Goal: Find specific page/section: Find specific page/section

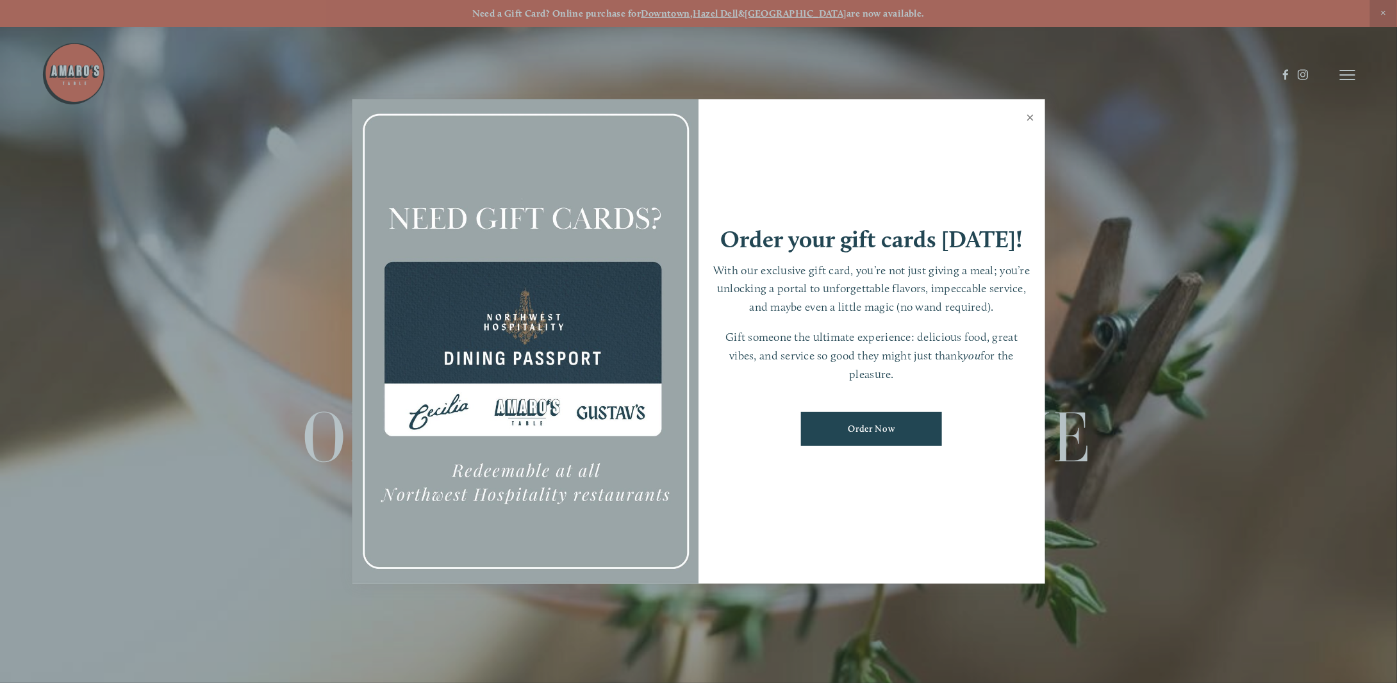
click at [1034, 120] on link "Close" at bounding box center [1031, 119] width 25 height 36
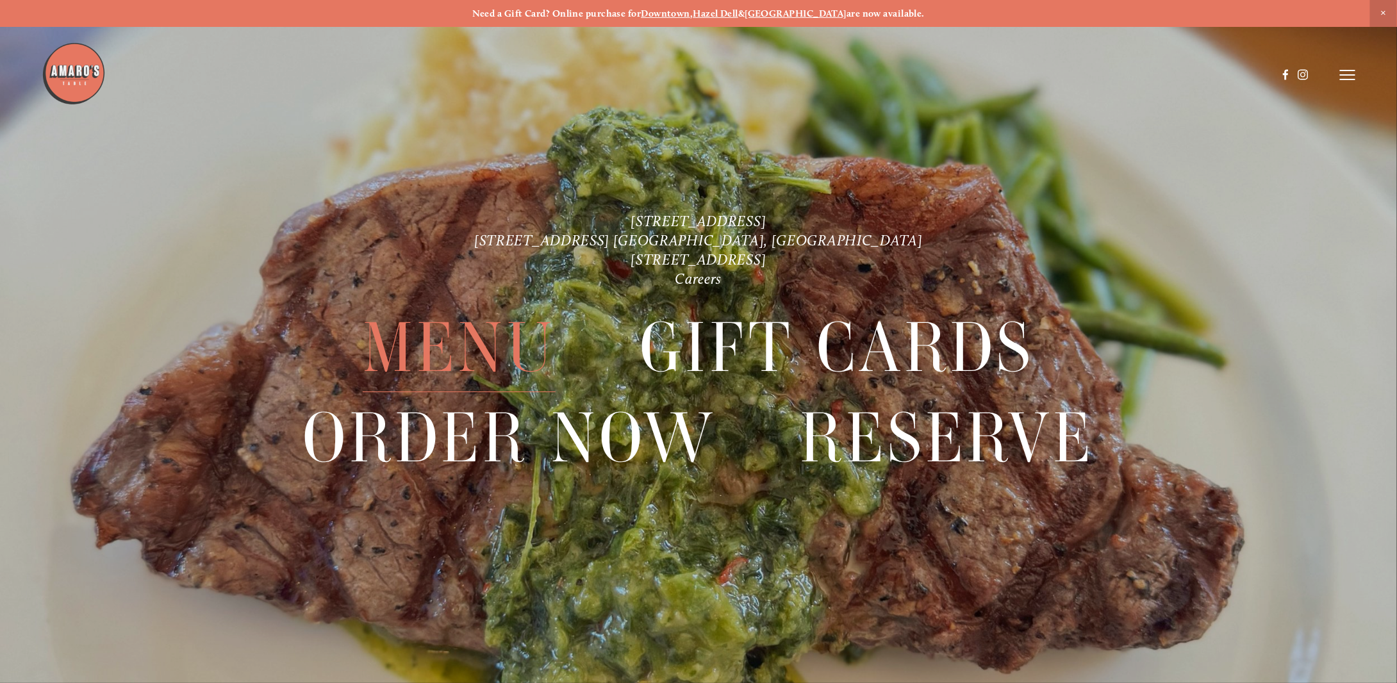
click at [472, 331] on span "Menu" at bounding box center [460, 348] width 194 height 89
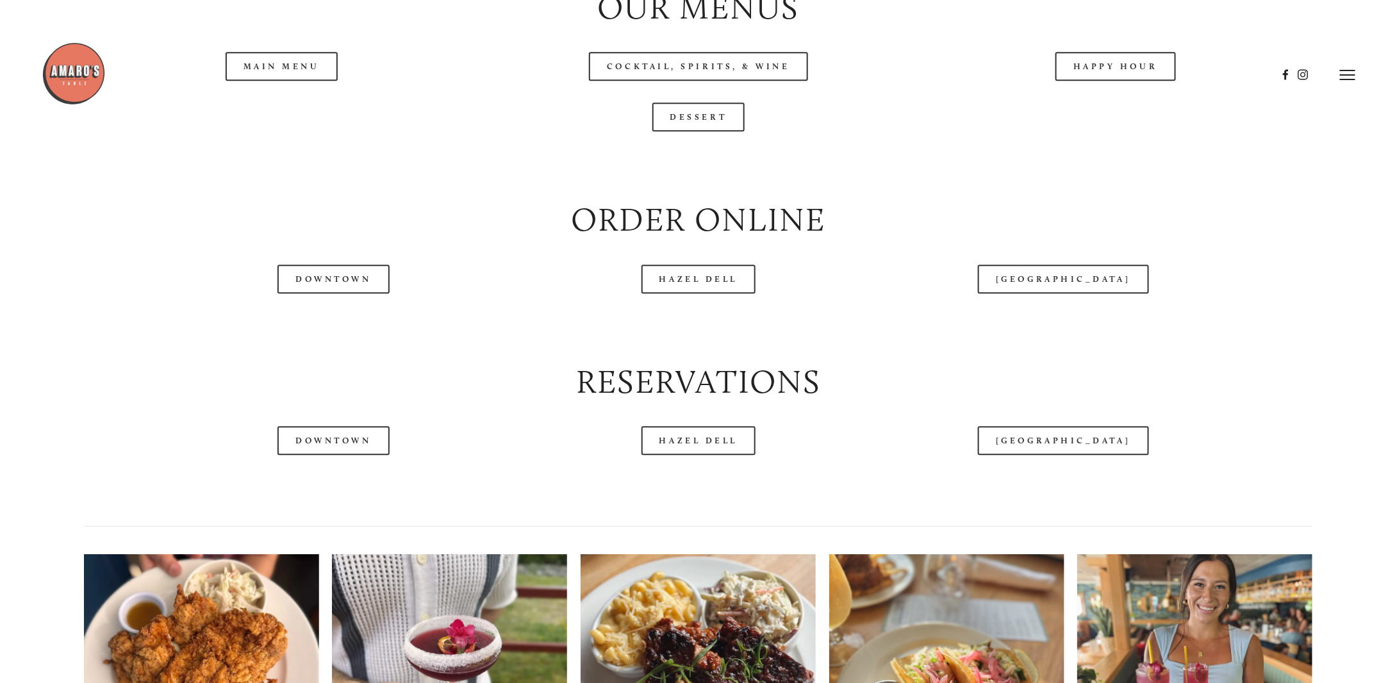
scroll to position [1621, 0]
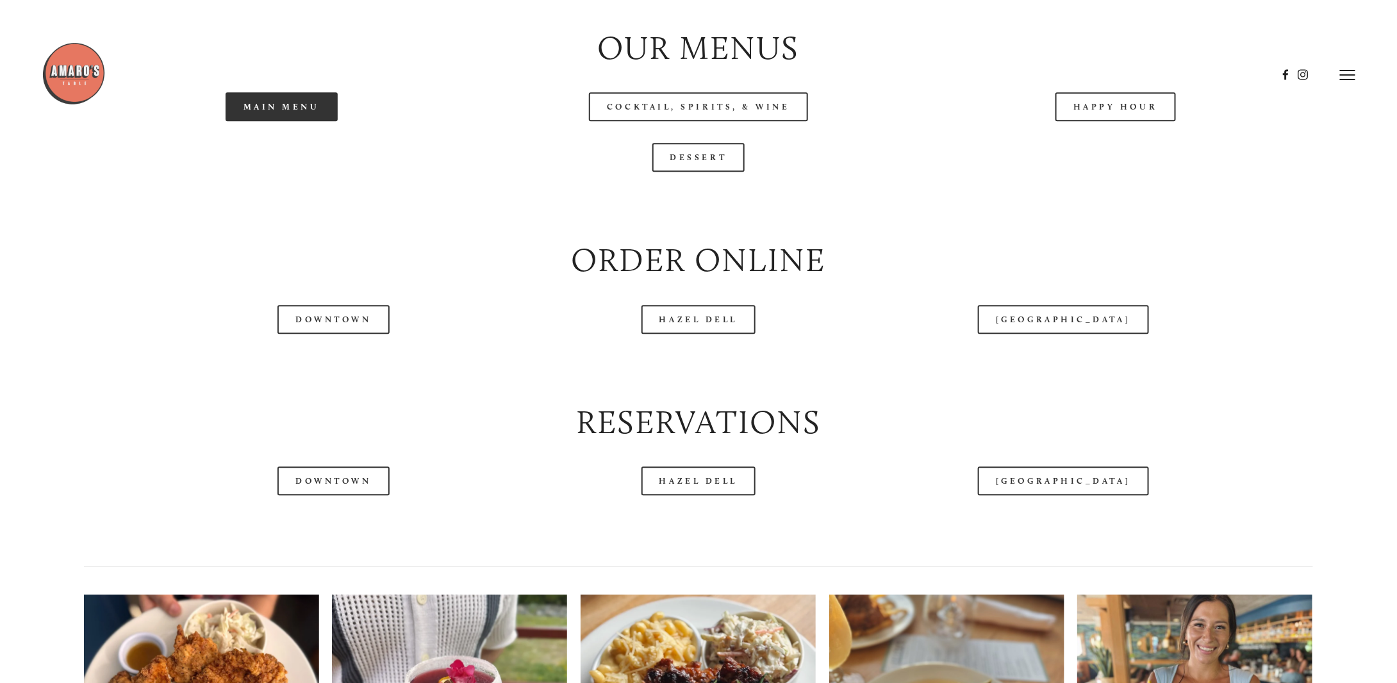
click at [280, 121] on link "Main Menu" at bounding box center [282, 106] width 112 height 29
